Goal: Transaction & Acquisition: Purchase product/service

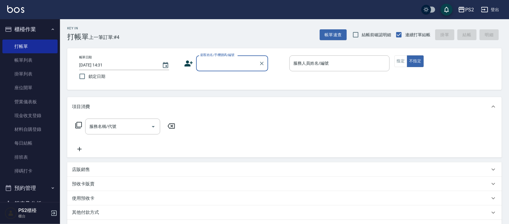
scroll to position [187, 0]
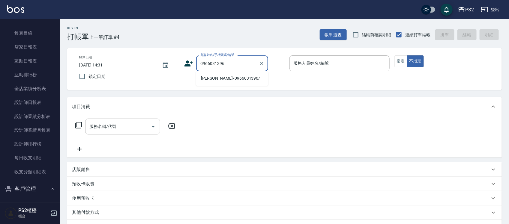
type input "[PERSON_NAME]/0966031396/"
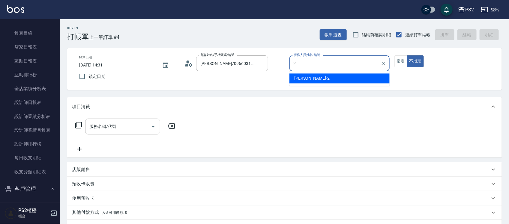
type input "[PERSON_NAME]-2"
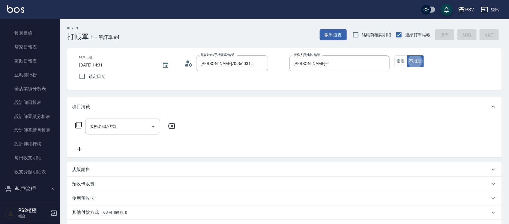
type button "false"
click at [406, 63] on button "指定" at bounding box center [400, 61] width 13 height 12
click at [119, 124] on input "服務名稱/代號" at bounding box center [118, 126] width 61 height 10
click at [77, 125] on icon at bounding box center [78, 125] width 7 height 7
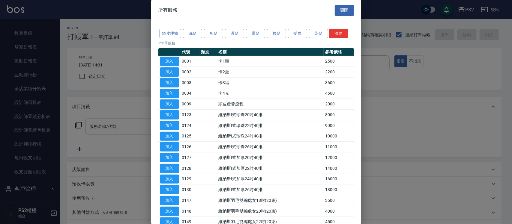
click at [124, 142] on div at bounding box center [256, 112] width 512 height 224
click at [115, 134] on div at bounding box center [256, 112] width 512 height 224
click at [112, 125] on div at bounding box center [256, 112] width 512 height 224
click at [336, 10] on button "關閉" at bounding box center [343, 10] width 19 height 11
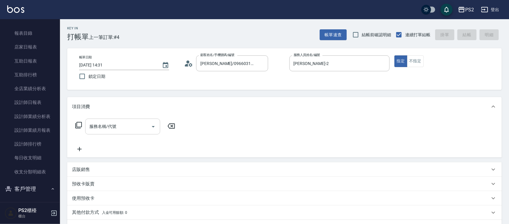
click at [128, 129] on input "服務名稱/代號" at bounding box center [118, 126] width 61 height 10
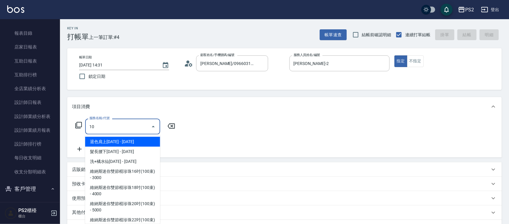
type input "1"
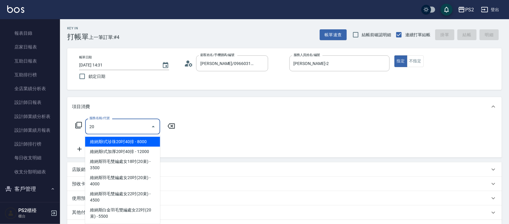
type input "2"
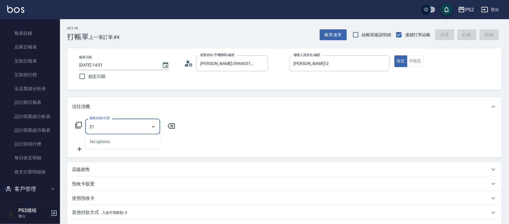
type input "2"
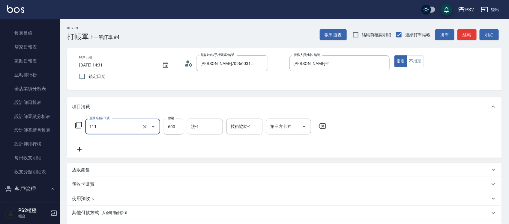
type input "精油洗+去角質(111)"
click at [252, 126] on input "技術協助-1" at bounding box center [244, 126] width 31 height 10
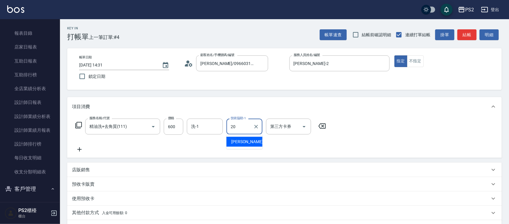
type input "[PERSON_NAME]-20"
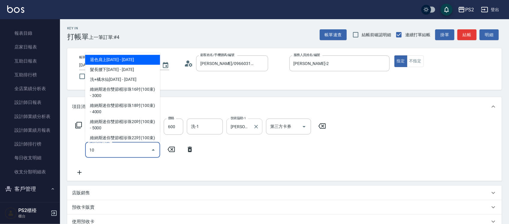
type input "1"
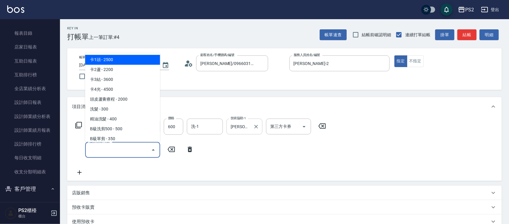
type input "2"
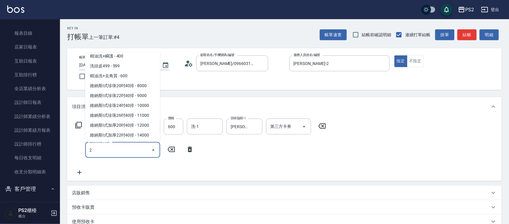
scroll to position [0, 0]
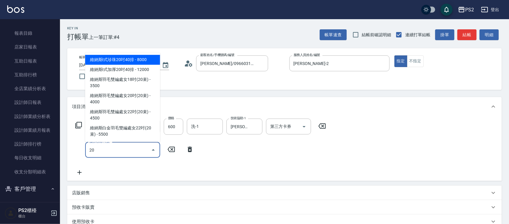
type input "2"
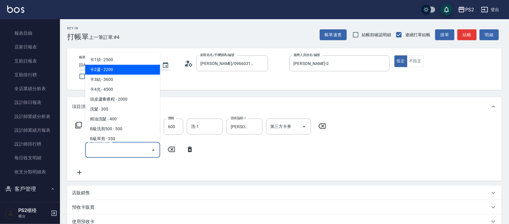
click at [63, 68] on div "Key In 打帳單 上一筆訂單:#4 帳單速查 結帳前確認明細 連續打單結帳 掛單 結帳 明細 帳單日期 [DATE] 14:31 鎖定日期 顧客姓名/手機…" at bounding box center [284, 171] width 449 height 304
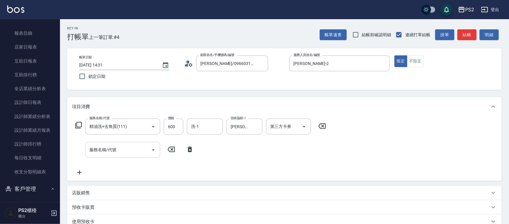
click at [153, 156] on div at bounding box center [152, 150] width 9 height 16
click at [76, 120] on div "服務名稱/代號 精油洗+去角質(111) 服務名稱/代號 價格 600 價格 洗-1 洗-1 技術協助-1 冠霖-20 技術協助-1 第三方卡券 第三方卡券" at bounding box center [200, 127] width 257 height 16
click at [78, 122] on icon at bounding box center [78, 125] width 7 height 7
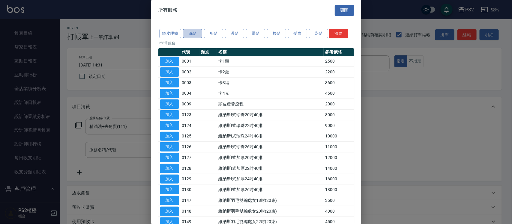
click at [201, 30] on button "洗髮" at bounding box center [192, 33] width 19 height 9
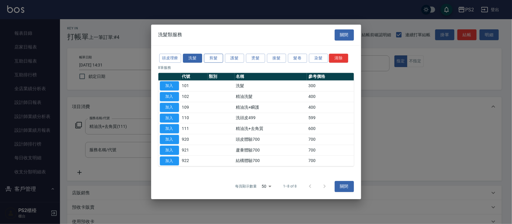
click at [207, 32] on div "洗髮類服務 關閉 頭皮理療 洗髮 剪髮 護髮 燙髮 接髮 髮卷 染髮 清除 8 筆服務 代號 類別 名稱 參考價格 加入 101 洗髮 300 加入 102 …" at bounding box center [256, 112] width 210 height 175
click at [215, 54] on button "剪髮" at bounding box center [213, 58] width 19 height 9
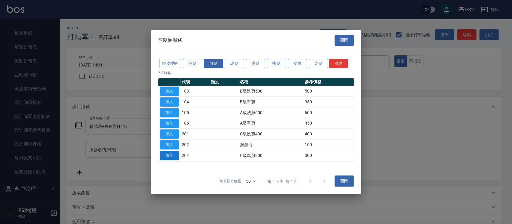
click at [177, 158] on button "加入" at bounding box center [169, 155] width 19 height 9
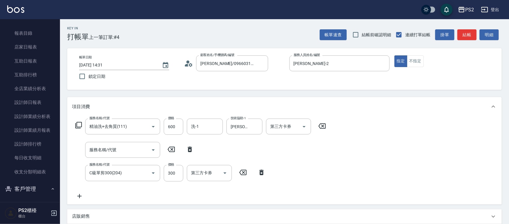
click at [190, 152] on icon at bounding box center [190, 149] width 4 height 5
type input "C級單剪300(204)"
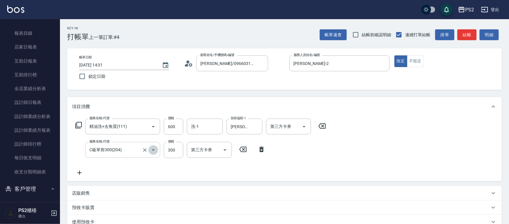
click at [150, 153] on icon "Open" at bounding box center [153, 150] width 7 height 7
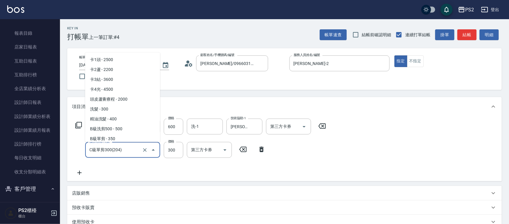
scroll to position [274, 0]
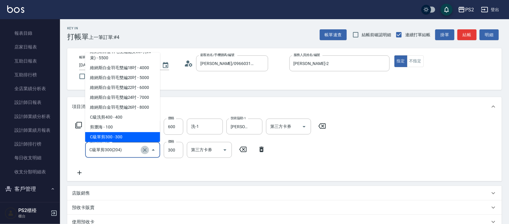
click at [147, 148] on icon "Clear" at bounding box center [145, 150] width 6 height 6
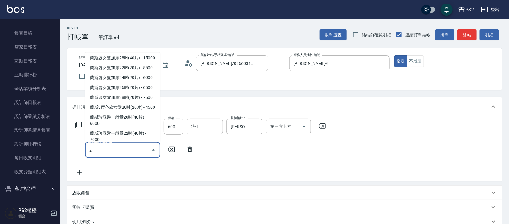
scroll to position [0, 0]
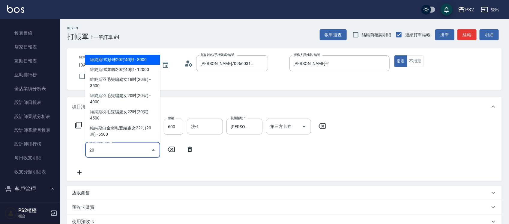
type input "2"
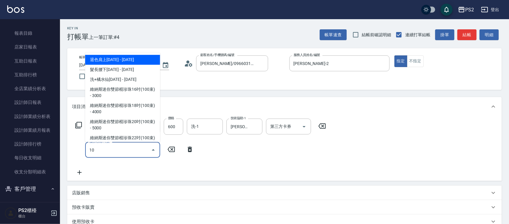
type input "1"
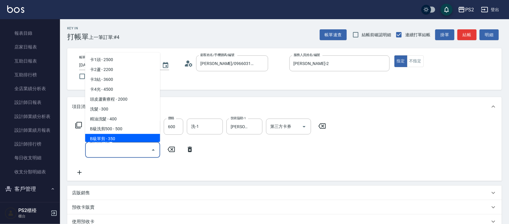
drag, startPoint x: 236, startPoint y: 151, endPoint x: 234, endPoint y: 148, distance: 3.7
click at [237, 151] on div "服務名稱/代號 精油洗+去角質(111) 服務名稱/代號 價格 600 價格 洗-1 洗-1 技術協助-1 冠霖-20 技術協助-1 第三方卡券 第三方卡券 …" at bounding box center [200, 148] width 257 height 58
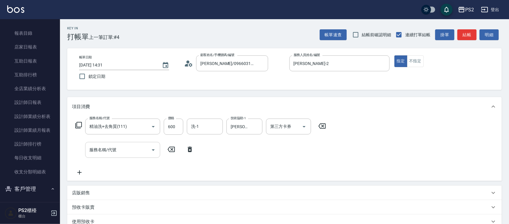
drag, startPoint x: 179, startPoint y: 150, endPoint x: 185, endPoint y: 149, distance: 6.0
click at [181, 150] on div "服務名稱/代號 服務名稱/代號" at bounding box center [134, 150] width 125 height 16
click at [185, 149] on icon at bounding box center [189, 149] width 15 height 7
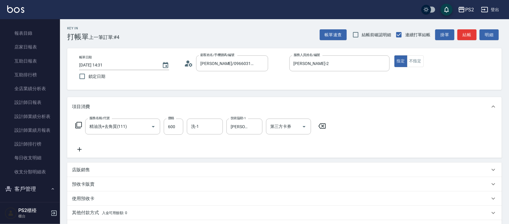
click at [81, 126] on icon at bounding box center [78, 125] width 7 height 7
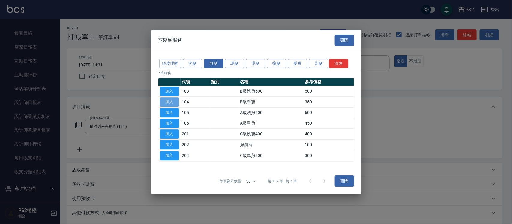
click at [171, 99] on button "加入" at bounding box center [169, 101] width 19 height 9
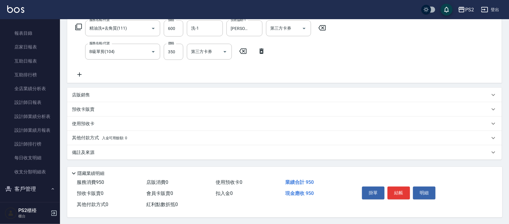
scroll to position [101, 0]
click at [400, 186] on button "結帳" at bounding box center [398, 192] width 22 height 13
type input "[DATE] 15:54"
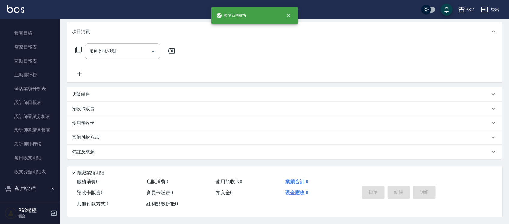
scroll to position [0, 0]
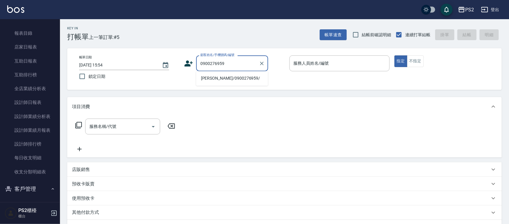
type input "[PERSON_NAME]/0900276959/"
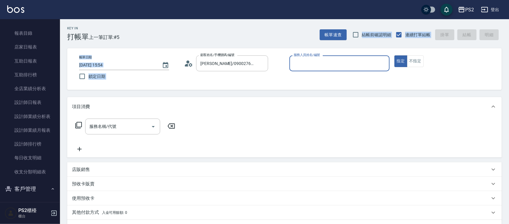
click at [239, 37] on div "Key In 打帳單 上一筆訂單:#5 帳單速查 結帳前確認明細 連續打單結帳 掛單 結帳 明細 帳單日期 [DATE] 15:54 鎖定日期 顧客姓名/手機…" at bounding box center [284, 159] width 449 height 280
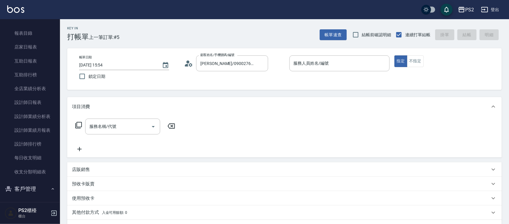
click at [272, 58] on div "顧客姓名/手機號碼/編號 [PERSON_NAME]/0900276959/ 顧客姓名/手機號碼/編號" at bounding box center [234, 63] width 100 height 16
click at [267, 61] on div "[PERSON_NAME]/0900276959/ 顧客姓名/手機號碼/編號" at bounding box center [232, 63] width 72 height 16
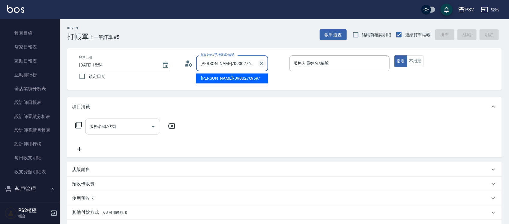
click at [261, 63] on icon "Clear" at bounding box center [262, 64] width 4 height 4
type input "09174021391"
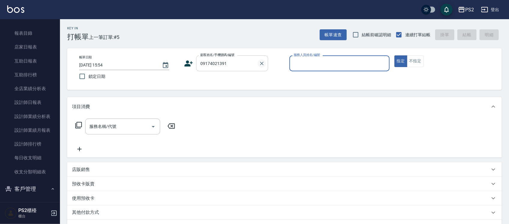
click at [394, 55] on button "指定" at bounding box center [400, 61] width 13 height 12
type button "true"
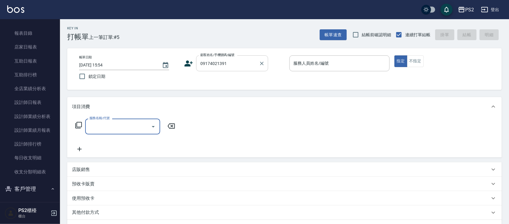
click at [259, 57] on div "帳單日期 [DATE] 15:54 鎖定日期 顧客姓名/手機號碼/編號 09174021391 顧客姓名/手機號碼/編號 服務人員姓名/編號 服務人員姓名/編…" at bounding box center [284, 69] width 434 height 42
click at [262, 61] on icon "Clear" at bounding box center [262, 64] width 6 height 6
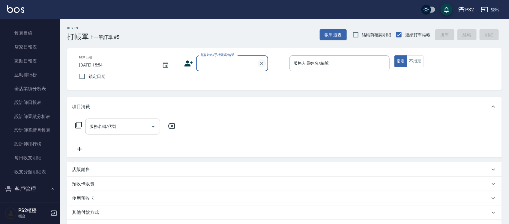
click at [263, 61] on icon "Clear" at bounding box center [262, 64] width 6 height 6
type input "09174021391"
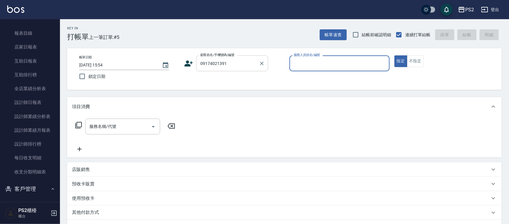
click at [251, 57] on div "09174021391 顧客姓名/手機號碼/編號" at bounding box center [232, 63] width 72 height 16
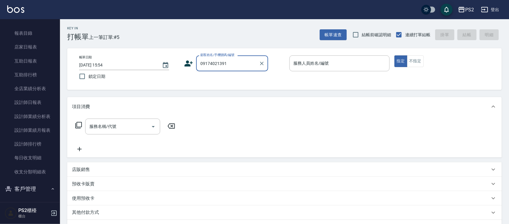
click at [243, 62] on input "09174021391" at bounding box center [228, 63] width 58 height 10
click at [188, 64] on icon at bounding box center [189, 64] width 8 height 6
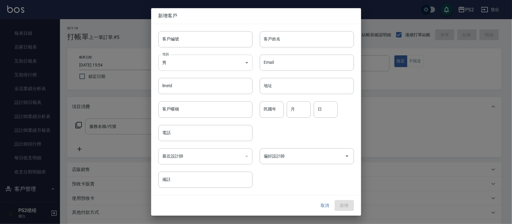
type input "09174021391"
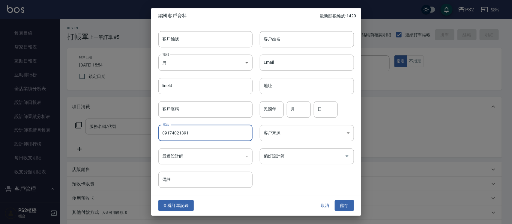
click at [228, 136] on input "09174021391" at bounding box center [205, 133] width 94 height 16
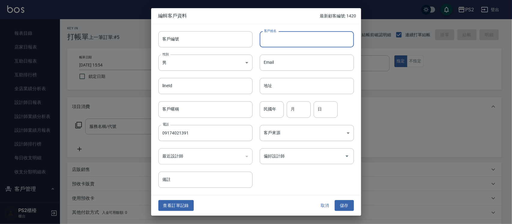
click at [277, 43] on input "客戶姓名" at bounding box center [307, 39] width 94 height 16
type input "[PERSON_NAME]"
click at [281, 120] on div "客戶來源 ​ 客戶來源" at bounding box center [302, 129] width 101 height 23
click at [278, 116] on input "民國年" at bounding box center [272, 110] width 24 height 16
type input "92"
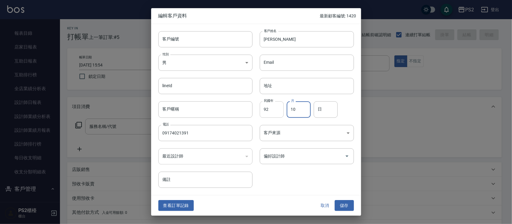
type input "10"
type input "6"
click at [346, 207] on button "儲存" at bounding box center [343, 205] width 19 height 11
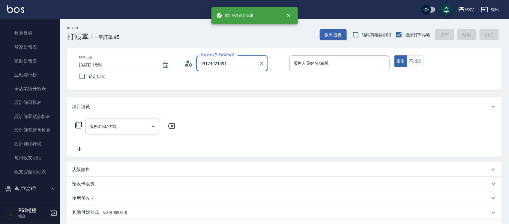
click at [248, 66] on input "09174021391" at bounding box center [228, 63] width 58 height 10
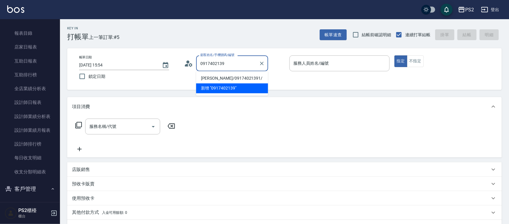
click at [239, 77] on li "[PERSON_NAME]/09174021391/" at bounding box center [232, 79] width 72 height 10
type input "[PERSON_NAME]/09174021391/"
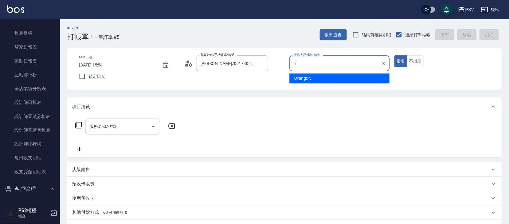
type input "Orange-5"
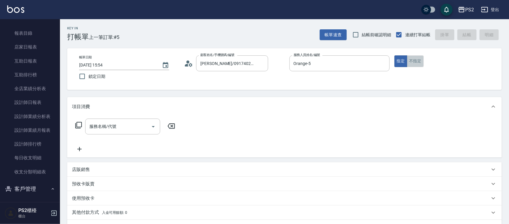
click at [409, 58] on button "不指定" at bounding box center [415, 61] width 17 height 12
click at [86, 129] on div "服務名稱/代號" at bounding box center [122, 127] width 75 height 16
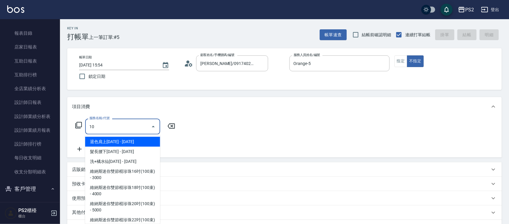
type input "1"
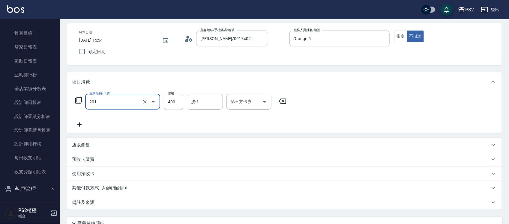
scroll to position [37, 0]
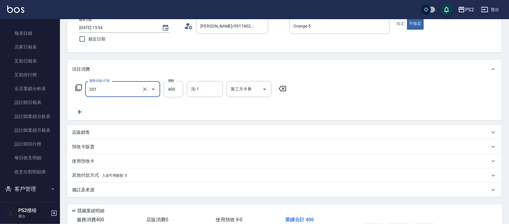
type input "C級洗剪400(201)"
click at [279, 76] on div "項目消費" at bounding box center [284, 69] width 434 height 19
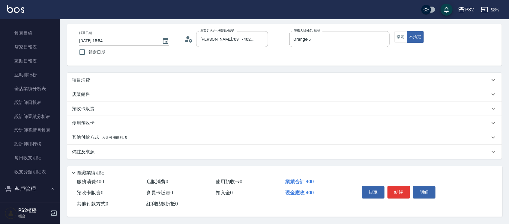
click at [277, 77] on div "項目消費" at bounding box center [281, 80] width 418 height 6
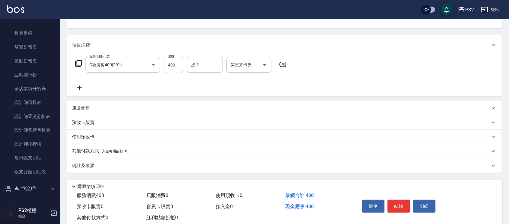
scroll to position [75, 0]
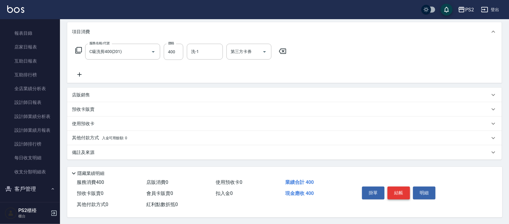
click at [400, 189] on button "結帳" at bounding box center [398, 193] width 22 height 13
type input "[DATE] 15:56"
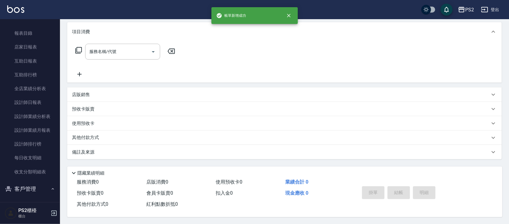
scroll to position [0, 0]
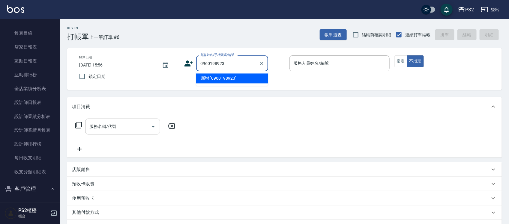
type input "0960198923"
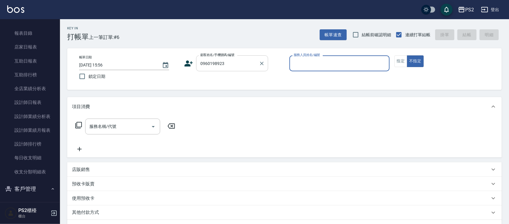
click at [243, 67] on input "0960198923" at bounding box center [228, 63] width 58 height 10
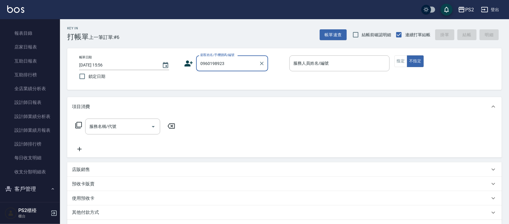
click at [191, 62] on icon at bounding box center [188, 63] width 9 height 9
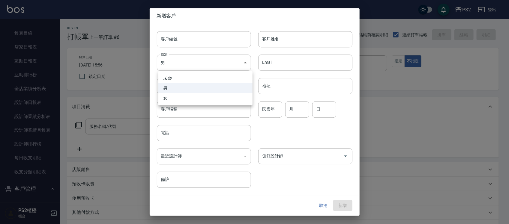
click at [191, 62] on body "PS2 登出 櫃檯作業 打帳單 帳單列表 掛單列表 座位開單 營業儀表板 現金收支登錄 材料自購登錄 每日結帳 排班表 掃碼打卡 預約管理 預約管理 單日預約…" at bounding box center [254, 149] width 509 height 299
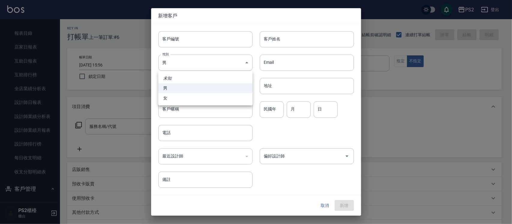
type input "0960198923"
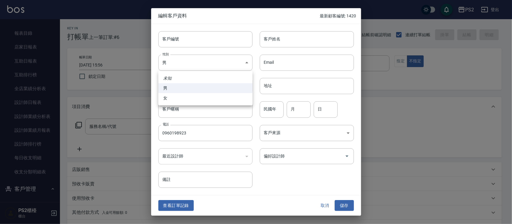
click at [231, 93] on li "女" at bounding box center [205, 98] width 94 height 10
type input "[DEMOGRAPHIC_DATA]"
click at [289, 35] on input "客戶姓名" at bounding box center [307, 39] width 94 height 16
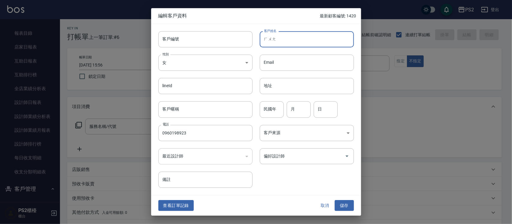
type input "荒"
type input "黃小姐"
click at [285, 116] on div "民國年 民國年 月 月 日 日" at bounding box center [302, 105] width 101 height 23
click at [276, 111] on input "民國年" at bounding box center [272, 110] width 24 height 16
type input "74"
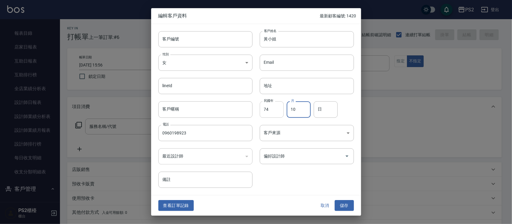
type input "1"
click at [276, 111] on input "74" at bounding box center [272, 110] width 24 height 16
type input "76"
click at [302, 113] on input "月" at bounding box center [299, 110] width 24 height 16
type input "9"
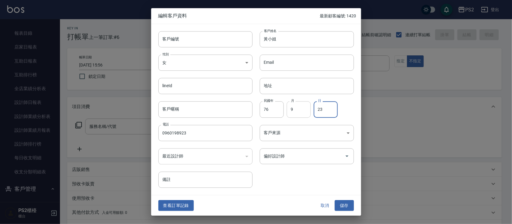
type input "23"
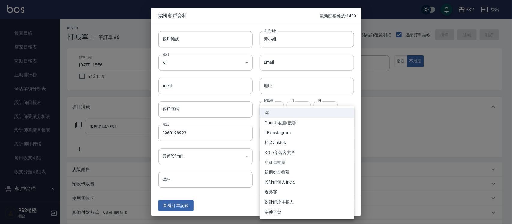
click at [370, 103] on div at bounding box center [256, 112] width 512 height 224
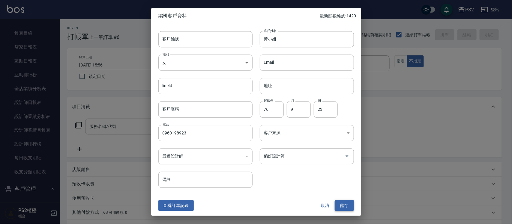
click at [345, 201] on button "儲存" at bounding box center [343, 205] width 19 height 11
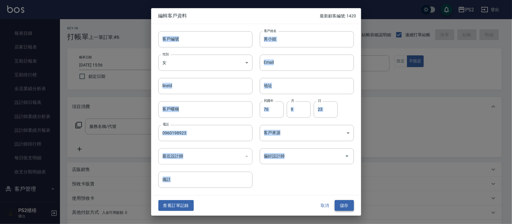
click at [345, 201] on div "取消 儲存" at bounding box center [334, 205] width 38 height 11
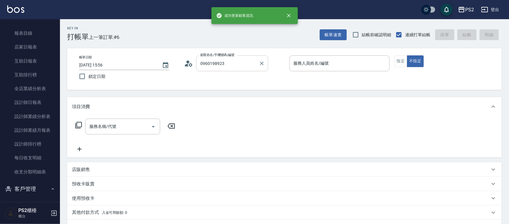
click at [242, 59] on input "0960198923" at bounding box center [228, 63] width 58 height 10
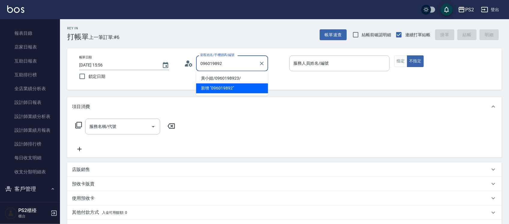
click at [239, 80] on li "黃小姐/0960198923/" at bounding box center [232, 79] width 72 height 10
type input "黃小姐/0960198923/"
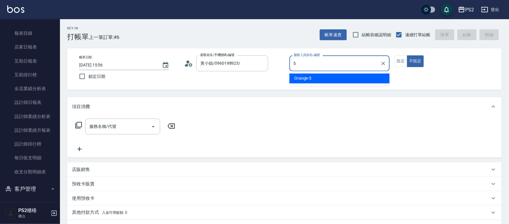
type input "Orange-5"
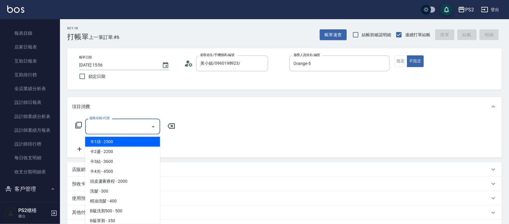
click at [101, 126] on input "服務名稱/代號" at bounding box center [118, 126] width 61 height 10
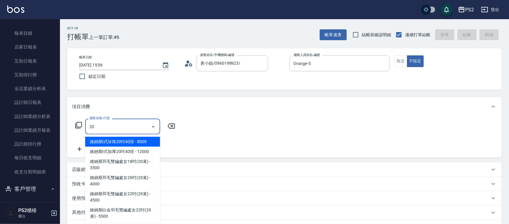
type input "2"
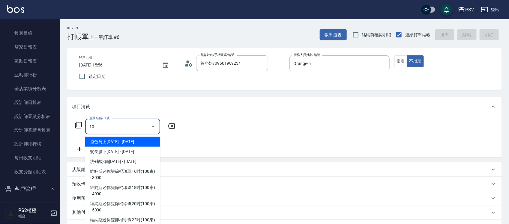
type input "1"
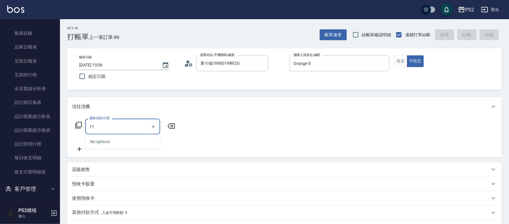
type input "1"
click at [82, 123] on icon at bounding box center [78, 125] width 7 height 7
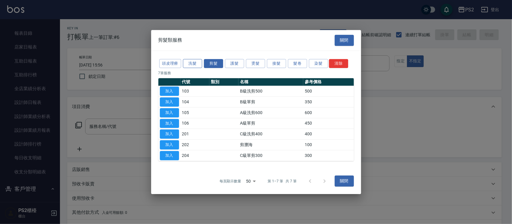
click at [196, 61] on button "洗髮" at bounding box center [192, 63] width 19 height 9
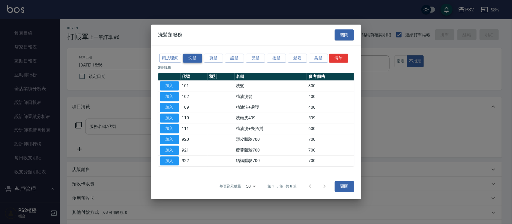
click at [196, 61] on button "洗髮" at bounding box center [192, 58] width 19 height 9
click at [103, 115] on div at bounding box center [256, 112] width 512 height 224
click at [107, 122] on div at bounding box center [256, 112] width 512 height 224
click at [348, 188] on button "關閉" at bounding box center [343, 186] width 19 height 11
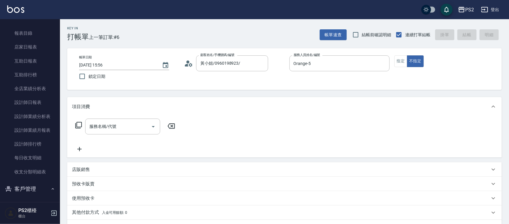
click at [141, 115] on div "項目消費" at bounding box center [284, 106] width 434 height 19
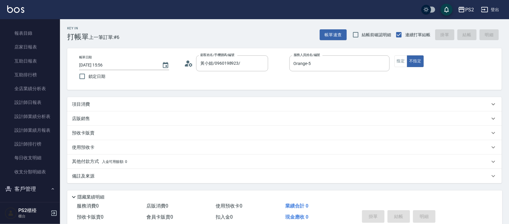
click at [142, 121] on div "店販銷售" at bounding box center [281, 119] width 418 height 6
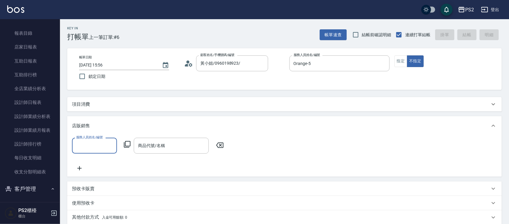
click at [128, 107] on div "項目消費" at bounding box center [284, 104] width 434 height 14
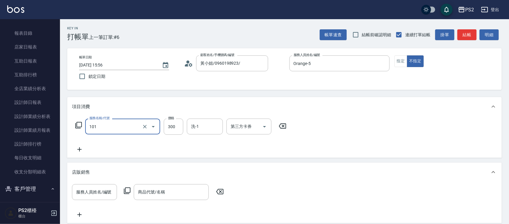
type input "洗髮(101)"
click at [162, 170] on div "店販銷售" at bounding box center [281, 172] width 418 height 6
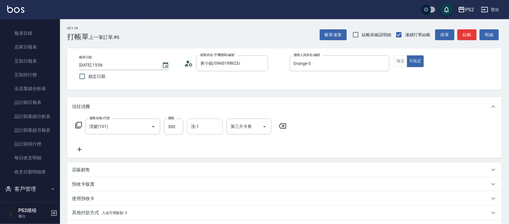
click at [207, 123] on input "洗-1" at bounding box center [204, 126] width 31 height 10
click at [206, 103] on div "項目消費" at bounding box center [284, 106] width 434 height 19
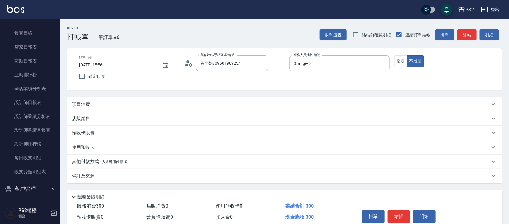
click at [206, 102] on div "項目消費" at bounding box center [281, 104] width 418 height 6
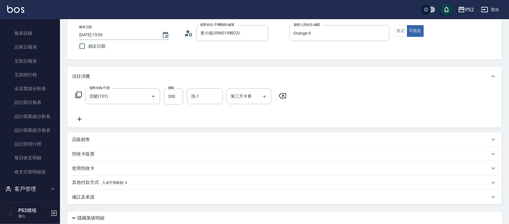
scroll to position [77, 0]
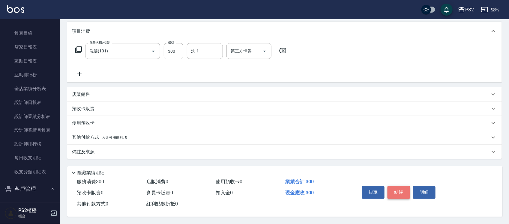
click at [403, 186] on button "結帳" at bounding box center [398, 192] width 22 height 13
type input "[DATE] 15:59"
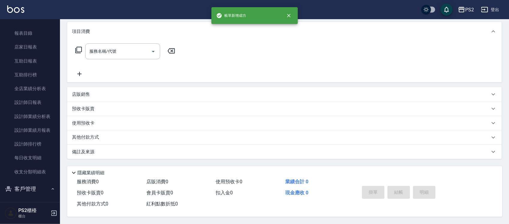
scroll to position [0, 0]
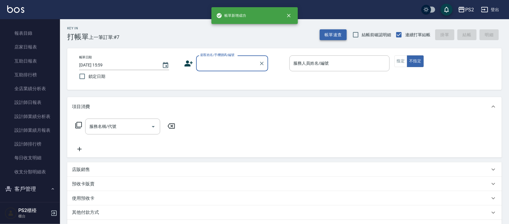
click at [337, 35] on button "帳單速查" at bounding box center [333, 34] width 27 height 11
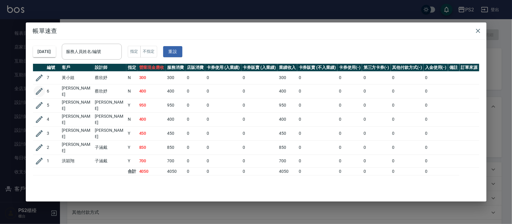
click at [38, 89] on icon "button" at bounding box center [39, 91] width 9 height 9
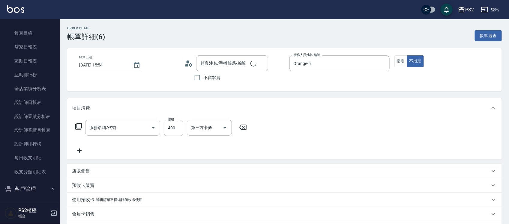
type input "[DATE] 15:54"
type input "Orange-5"
type input "[PERSON_NAME]/09174021391/"
type input "C級洗剪400(201)"
click at [206, 130] on input "洗-1" at bounding box center [204, 128] width 31 height 10
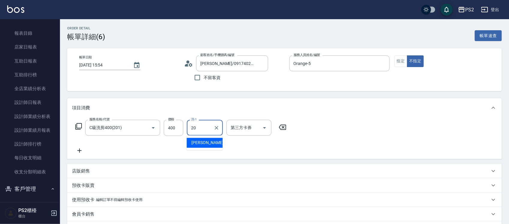
type input "[PERSON_NAME]-20"
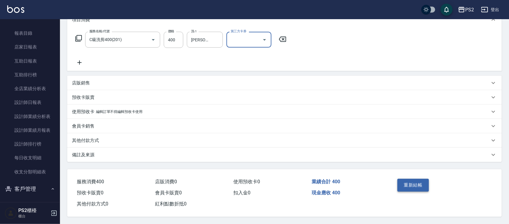
scroll to position [90, 0]
click at [408, 180] on button "重新結帳" at bounding box center [413, 185] width 32 height 13
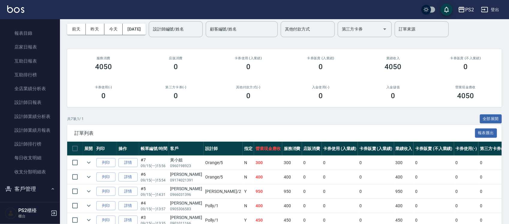
scroll to position [37, 0]
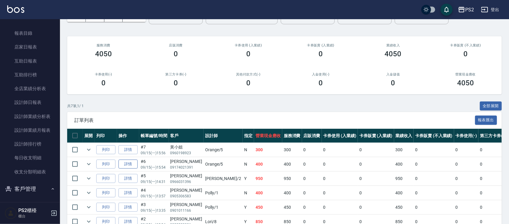
click at [129, 166] on link "詳情" at bounding box center [127, 164] width 19 height 9
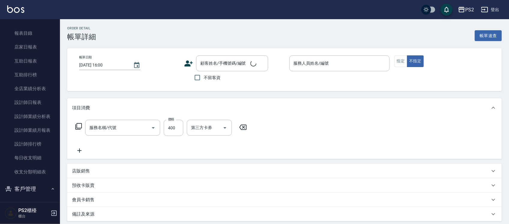
type input "[DATE] 15:54"
type input "Orange-5"
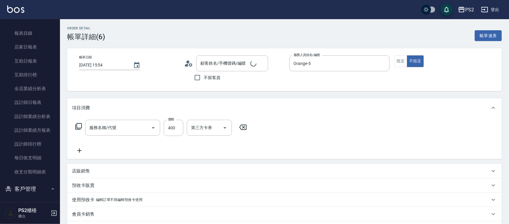
type input "[PERSON_NAME]/09174021391/"
type input "C級洗剪400(201)"
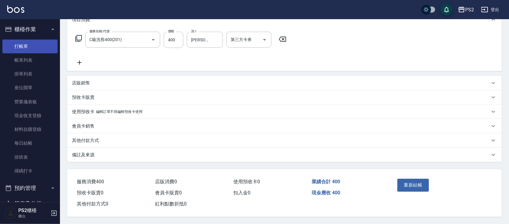
click at [38, 43] on link "打帳單" at bounding box center [29, 47] width 55 height 14
